Goal: Task Accomplishment & Management: Manage account settings

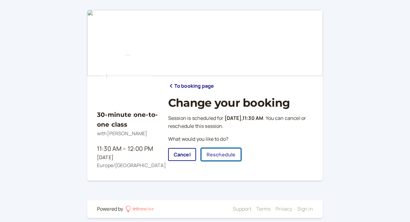
click at [228, 154] on link "Reschedule" at bounding box center [221, 154] width 40 height 13
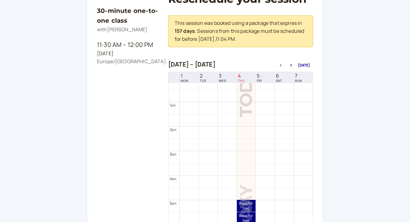
scroll to position [296, 0]
click at [294, 67] on icon "button" at bounding box center [291, 65] width 7 height 2
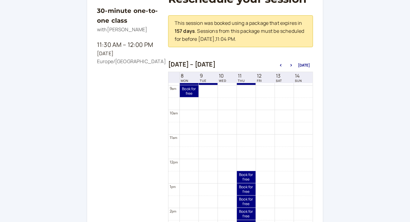
scroll to position [220, 0]
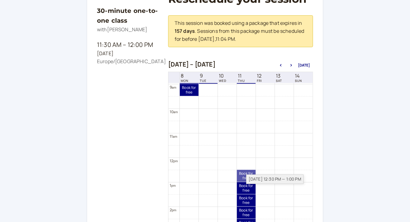
click at [249, 179] on div "Sep 11, 12:30 PM — 1:00 PM" at bounding box center [274, 180] width 57 height 10
click at [243, 179] on link "Book for free free" at bounding box center [246, 176] width 19 height 12
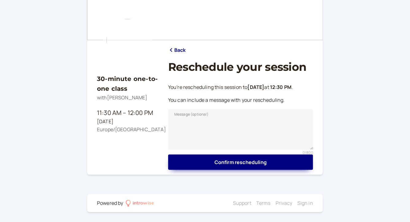
scroll to position [42, 0]
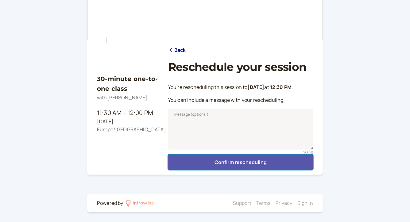
click at [244, 163] on button "Confirm rescheduling" at bounding box center [240, 162] width 145 height 15
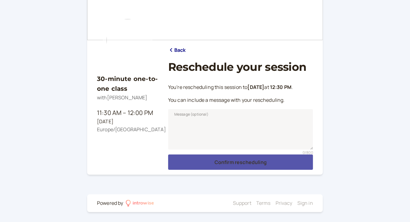
scroll to position [9, 0]
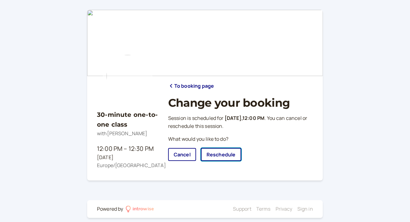
click at [221, 155] on link "Reschedule" at bounding box center [221, 154] width 40 height 13
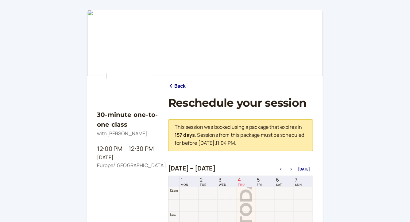
scroll to position [196, 0]
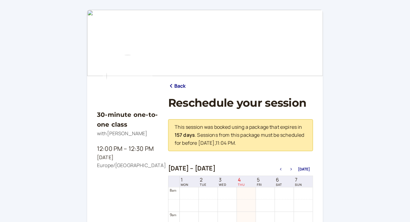
click at [292, 171] on icon "button" at bounding box center [292, 169] width 2 height 2
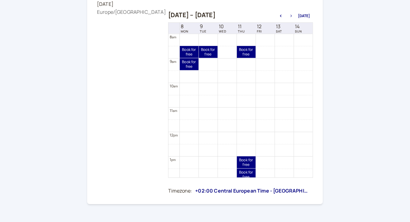
scroll to position [154, 0]
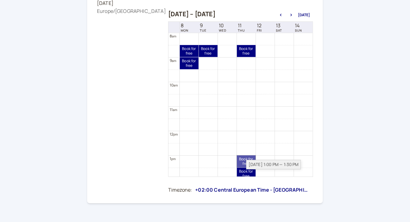
click at [243, 164] on link "Book for free free" at bounding box center [246, 162] width 19 height 12
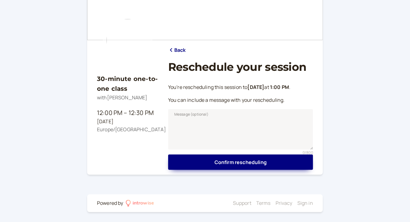
scroll to position [42, 0]
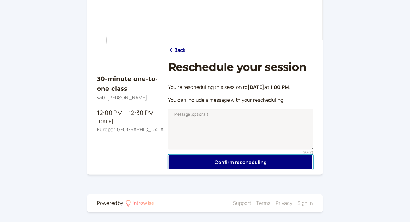
click at [243, 164] on button "Confirm rescheduling" at bounding box center [240, 162] width 145 height 15
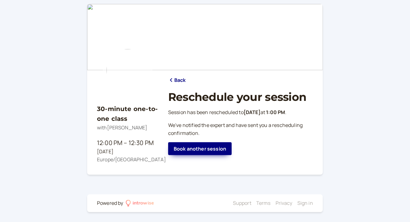
scroll to position [9, 0]
